Goal: Information Seeking & Learning: Learn about a topic

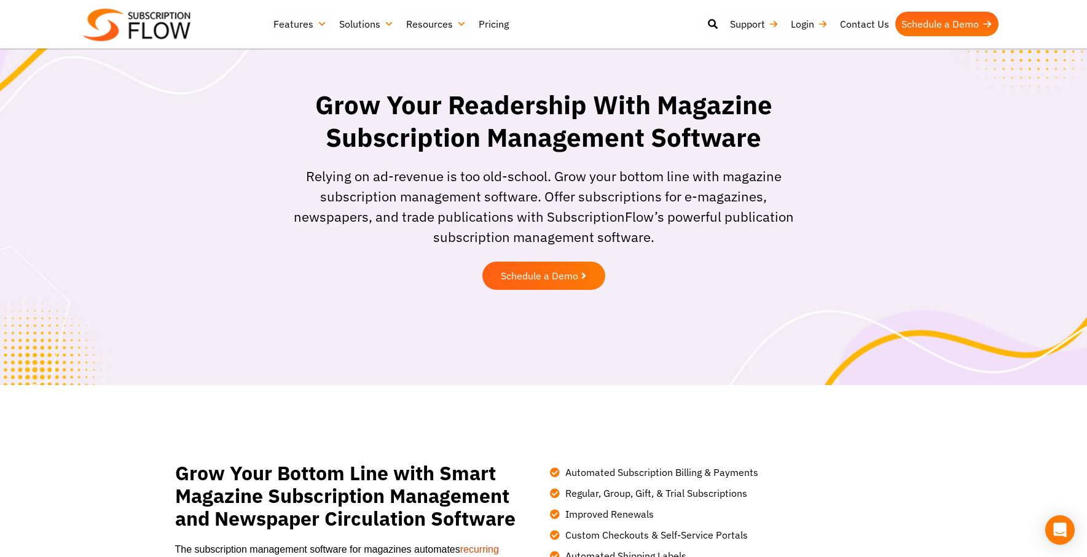
click at [493, 23] on link "Pricing" at bounding box center [493, 24] width 42 height 25
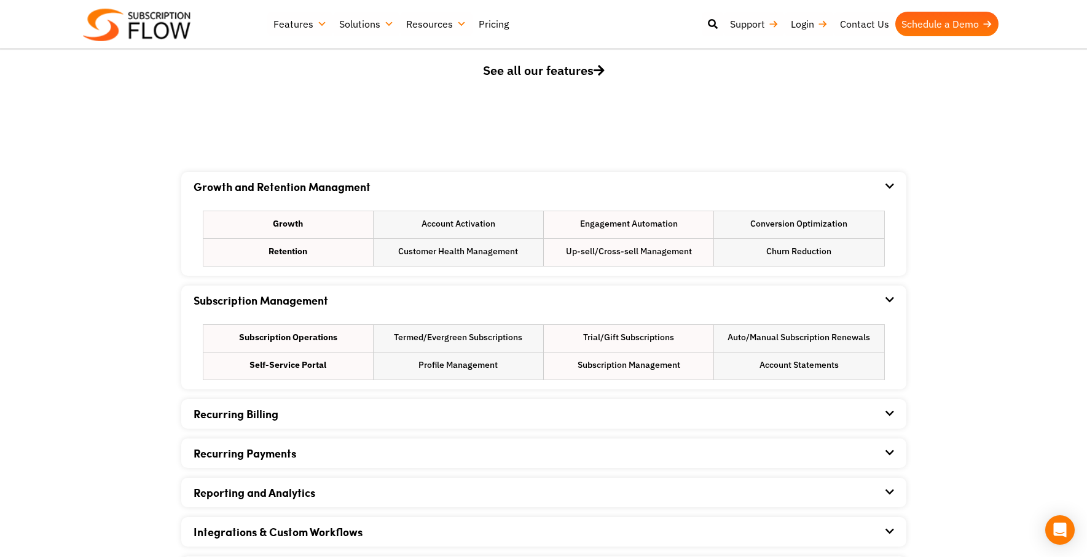
scroll to position [664, 0]
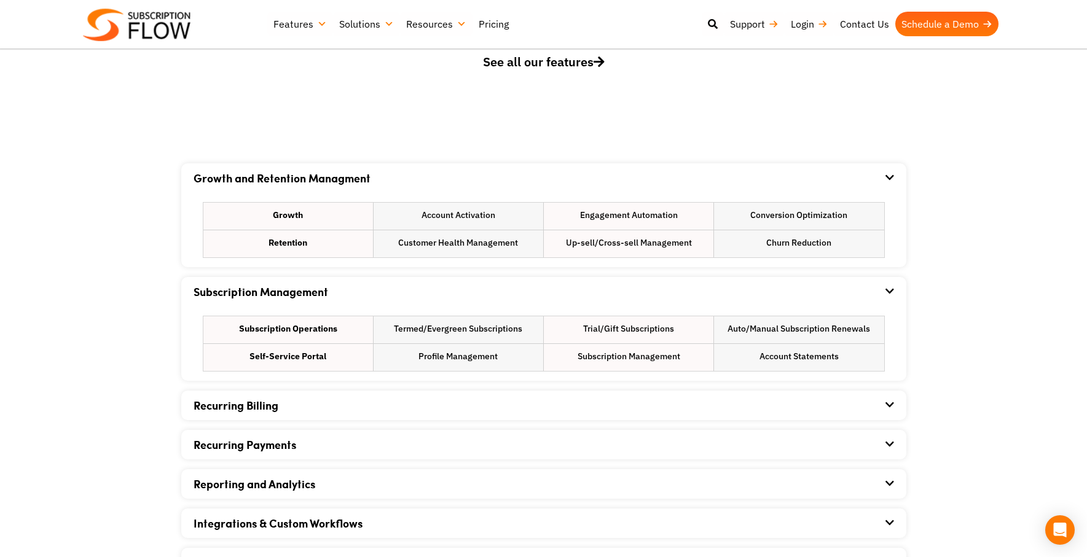
click at [527, 62] on span "See all our features" at bounding box center [544, 61] width 122 height 17
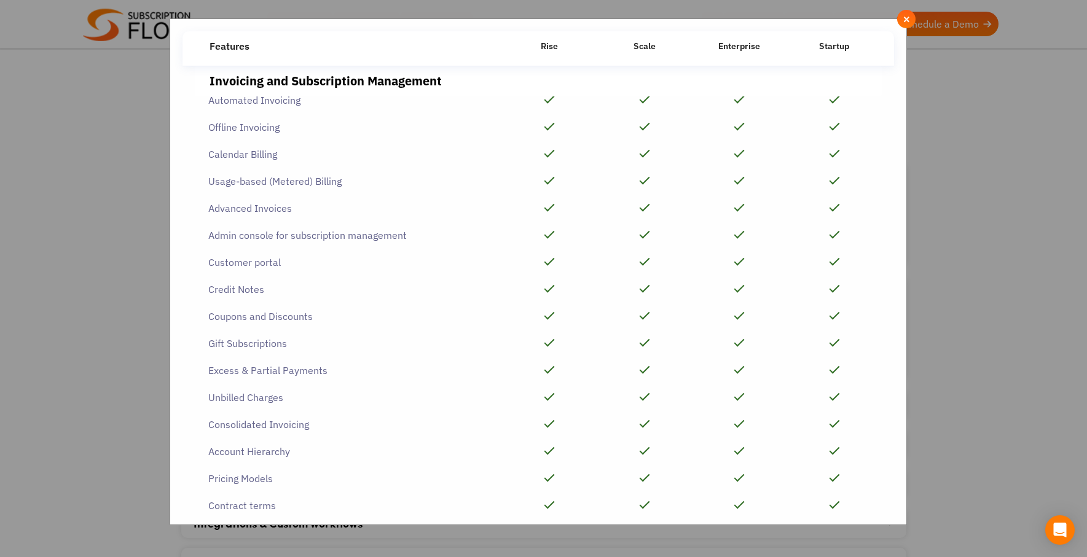
scroll to position [0, 0]
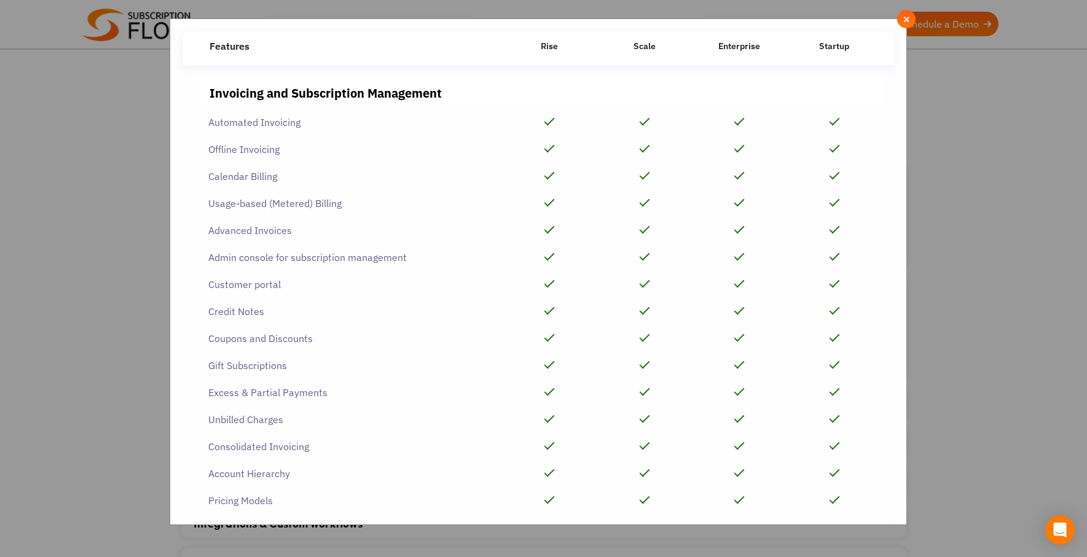
drag, startPoint x: 207, startPoint y: 125, endPoint x: 300, endPoint y: 127, distance: 92.8
click at [300, 127] on div "Automated Invoicing" at bounding box center [348, 122] width 307 height 27
copy div "Automated Invoicing"
click at [772, 67] on div "Invoicing and Subscription Management Automated Invoicing Offline Invoicing" at bounding box center [537, 289] width 711 height 447
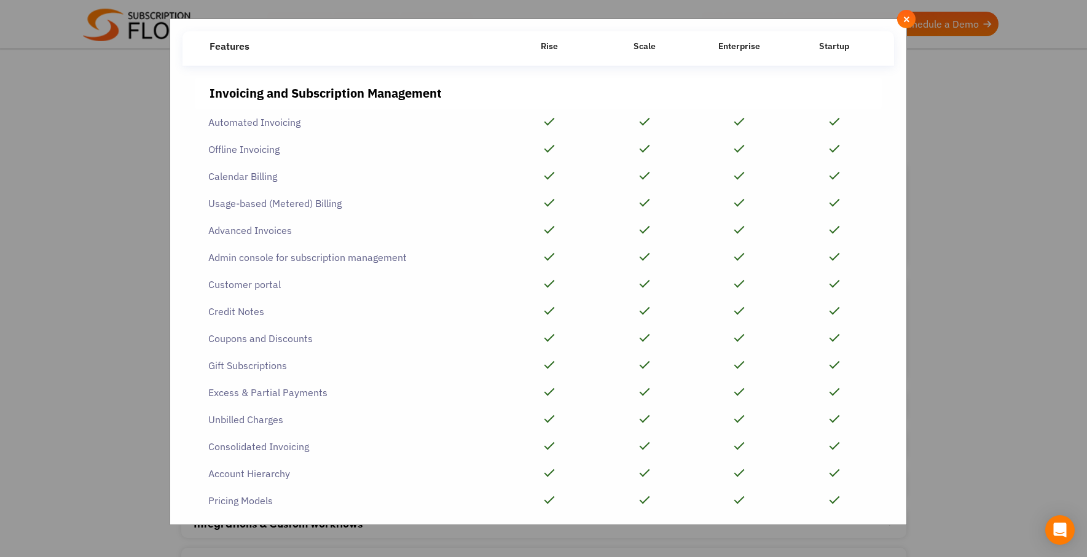
click at [644, 44] on div "Features Startup Rise Scale Enterprise" at bounding box center [538, 45] width 687 height 29
click at [536, 43] on div "Features Startup Rise Scale Enterprise" at bounding box center [538, 45] width 687 height 29
click at [548, 88] on div "Invoicing and Subscription Management" at bounding box center [538, 93] width 657 height 18
click at [909, 20] on span "×" at bounding box center [907, 19] width 8 height 14
